Goal: Task Accomplishment & Management: Manage account settings

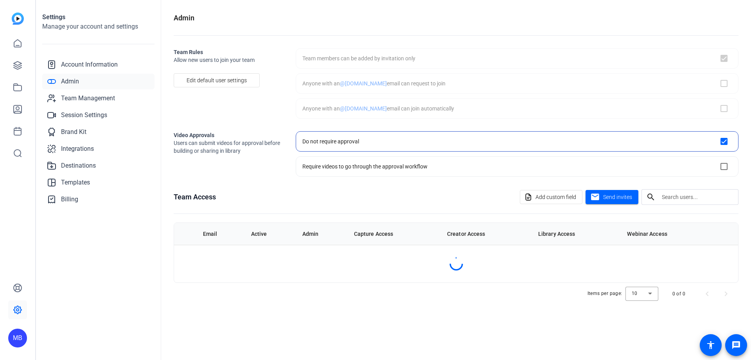
checkbox input "true"
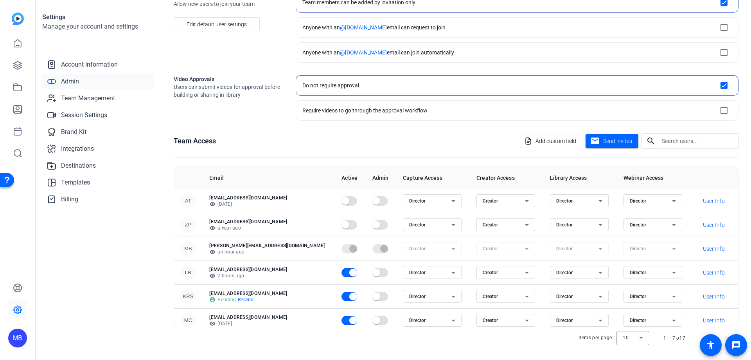
scroll to position [58, 0]
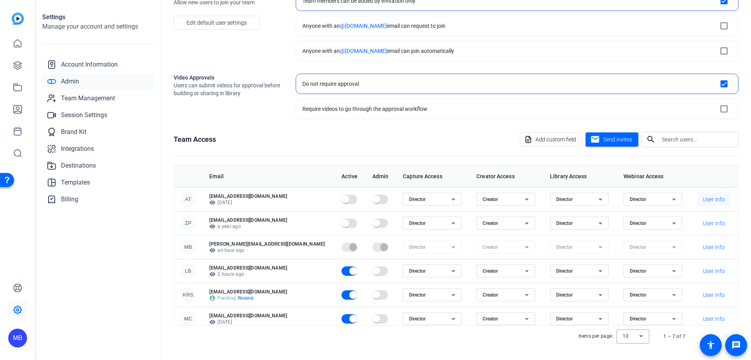
click at [703, 202] on span "User Info" at bounding box center [714, 199] width 22 height 8
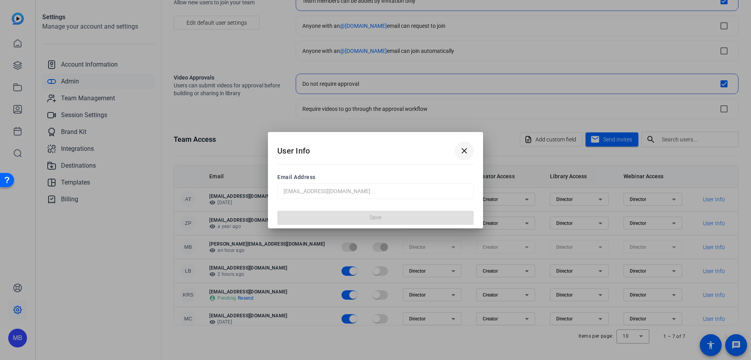
click at [465, 151] on mat-icon "close" at bounding box center [464, 150] width 9 height 9
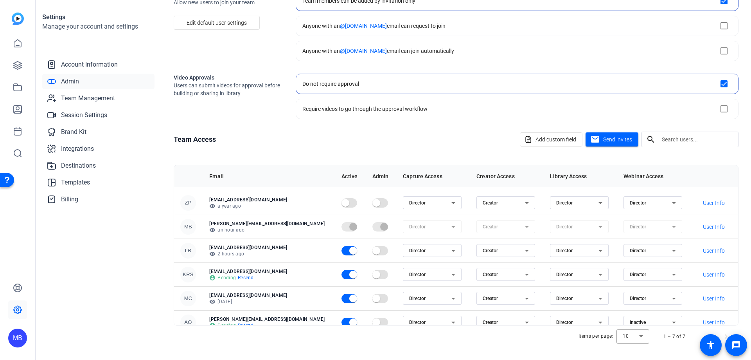
scroll to position [29, 0]
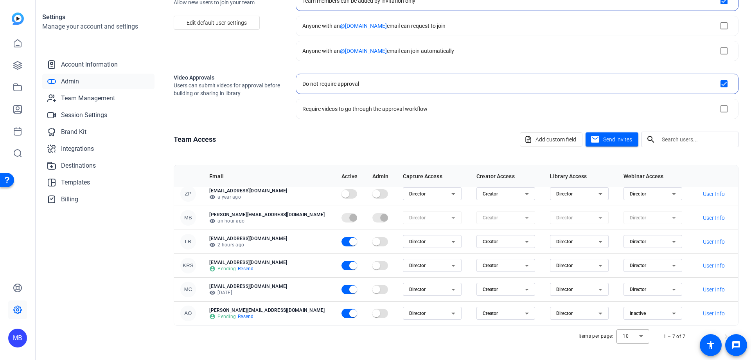
click at [670, 311] on icon at bounding box center [674, 312] width 9 height 9
click at [638, 328] on mat-option "Director" at bounding box center [630, 328] width 59 height 13
click at [528, 335] on div "Items per page: 10 1 – 7 of 7" at bounding box center [456, 336] width 565 height 22
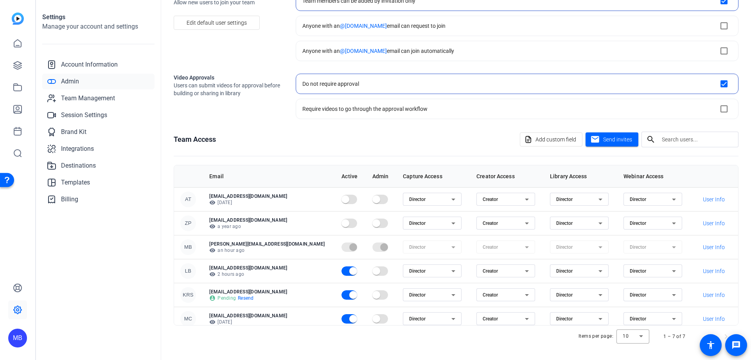
click at [422, 139] on div "Team Access Add custom field mail Send invites search" at bounding box center [456, 139] width 565 height 16
